Goal: Information Seeking & Learning: Learn about a topic

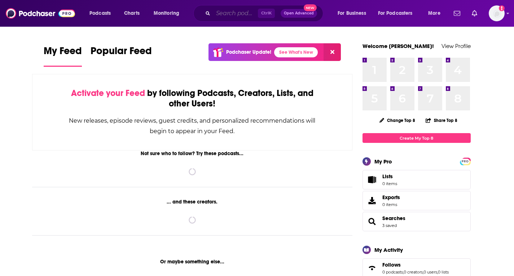
click at [225, 11] on input "Search podcasts, credits, & more..." at bounding box center [235, 14] width 45 height 12
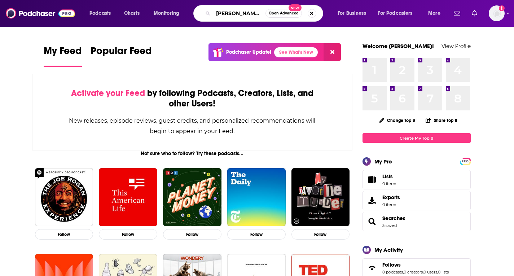
type input "[PERSON_NAME] & tj"
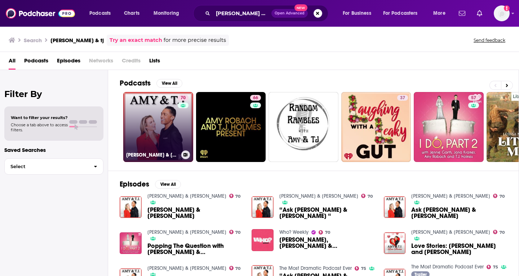
click at [154, 127] on link "70 [PERSON_NAME] & [PERSON_NAME]" at bounding box center [158, 127] width 70 height 70
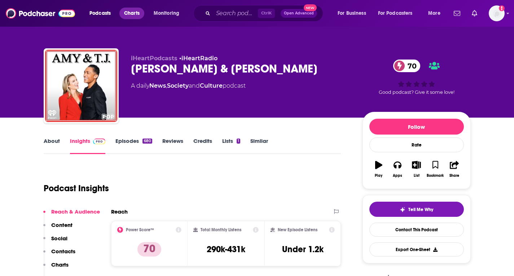
click at [137, 16] on span "Charts" at bounding box center [131, 13] width 15 height 10
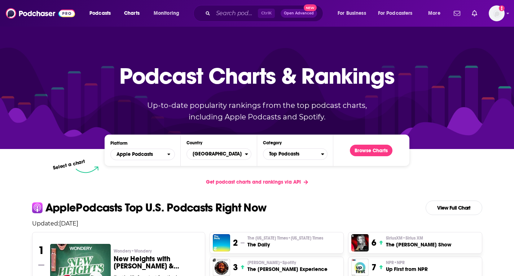
click at [174, 151] on h2 "Apple Podcasts" at bounding box center [142, 154] width 65 height 12
click at [167, 153] on span "Apple Podcasts" at bounding box center [139, 154] width 56 height 12
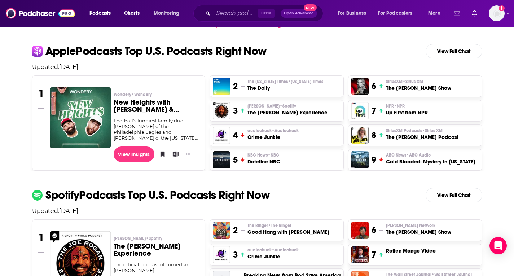
scroll to position [144, 0]
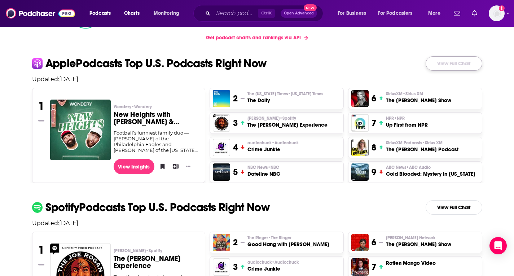
click at [454, 62] on link "View Full Chart" at bounding box center [453, 63] width 57 height 14
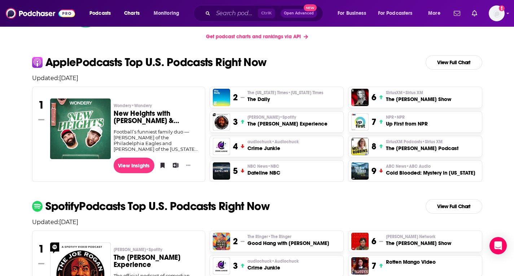
scroll to position [144, 0]
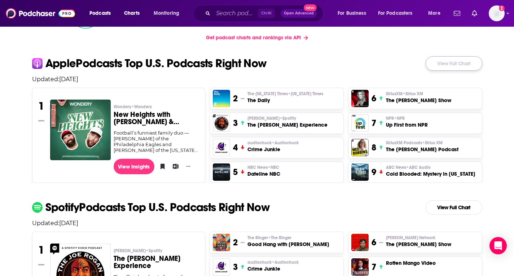
click at [458, 63] on link "View Full Chart" at bounding box center [453, 63] width 57 height 14
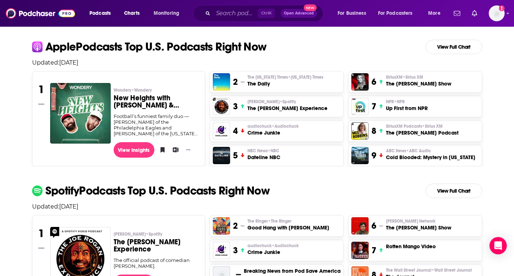
scroll to position [180, 0]
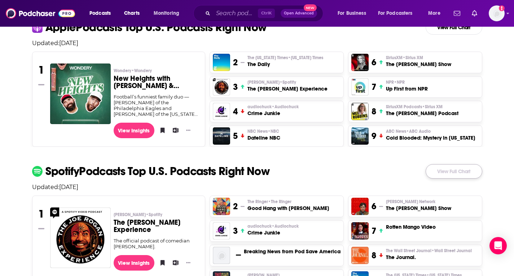
click at [460, 174] on link "View Full Chart" at bounding box center [453, 171] width 57 height 14
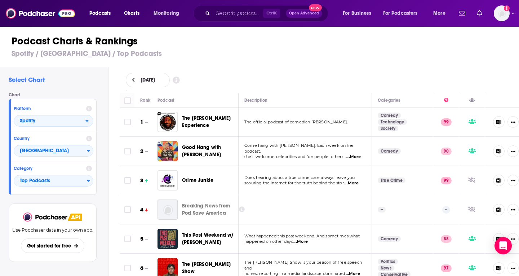
click at [230, 40] on h1 "Podcast Charts & Rankings" at bounding box center [263, 41] width 502 height 13
click at [241, 13] on input "Search podcasts, credits, & more..." at bounding box center [238, 14] width 50 height 12
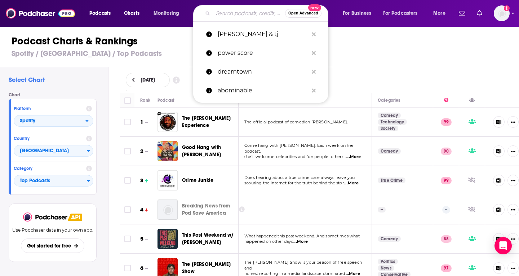
click at [239, 12] on input "Search podcasts, credits, & more..." at bounding box center [249, 14] width 72 height 12
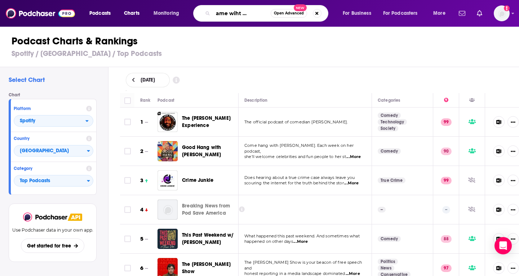
scroll to position [0, 24]
type input "good game wiht [PERSON_NAME]"
